Goal: Navigation & Orientation: Find specific page/section

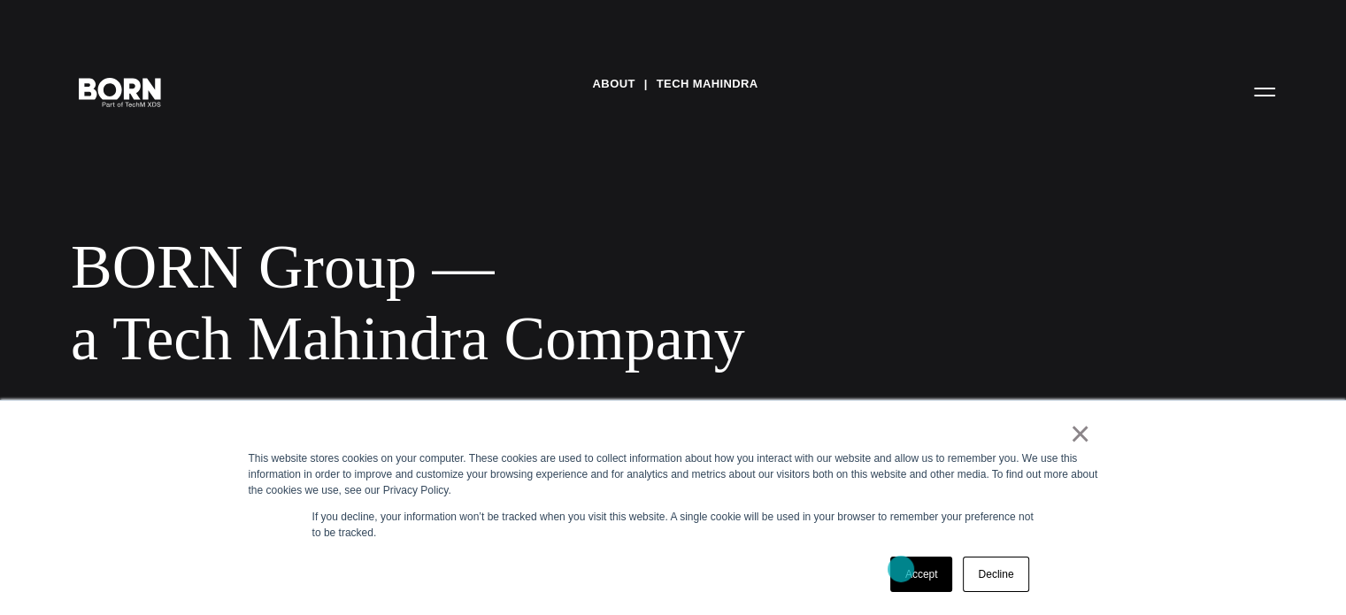
click at [899, 567] on link "Accept" at bounding box center [921, 574] width 63 height 35
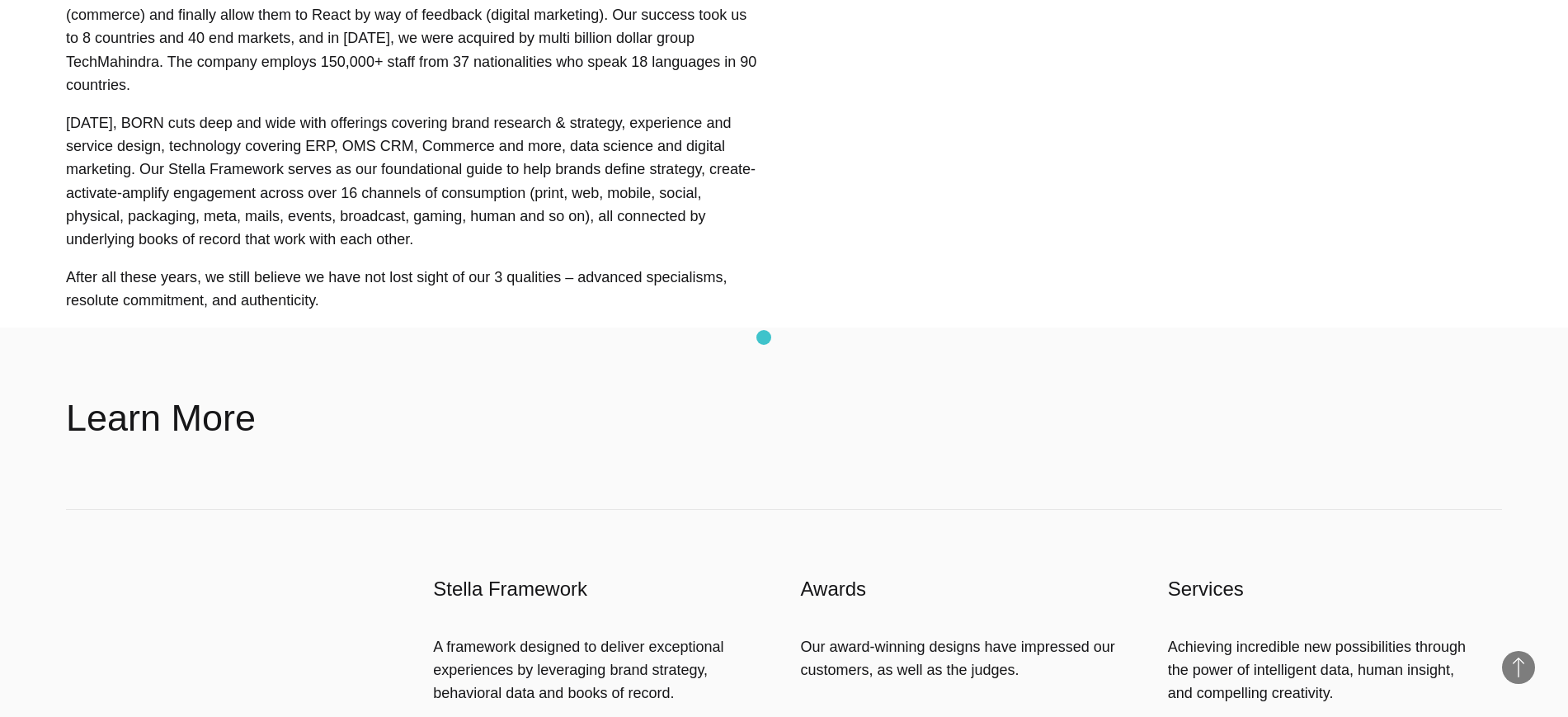
scroll to position [1155, 0]
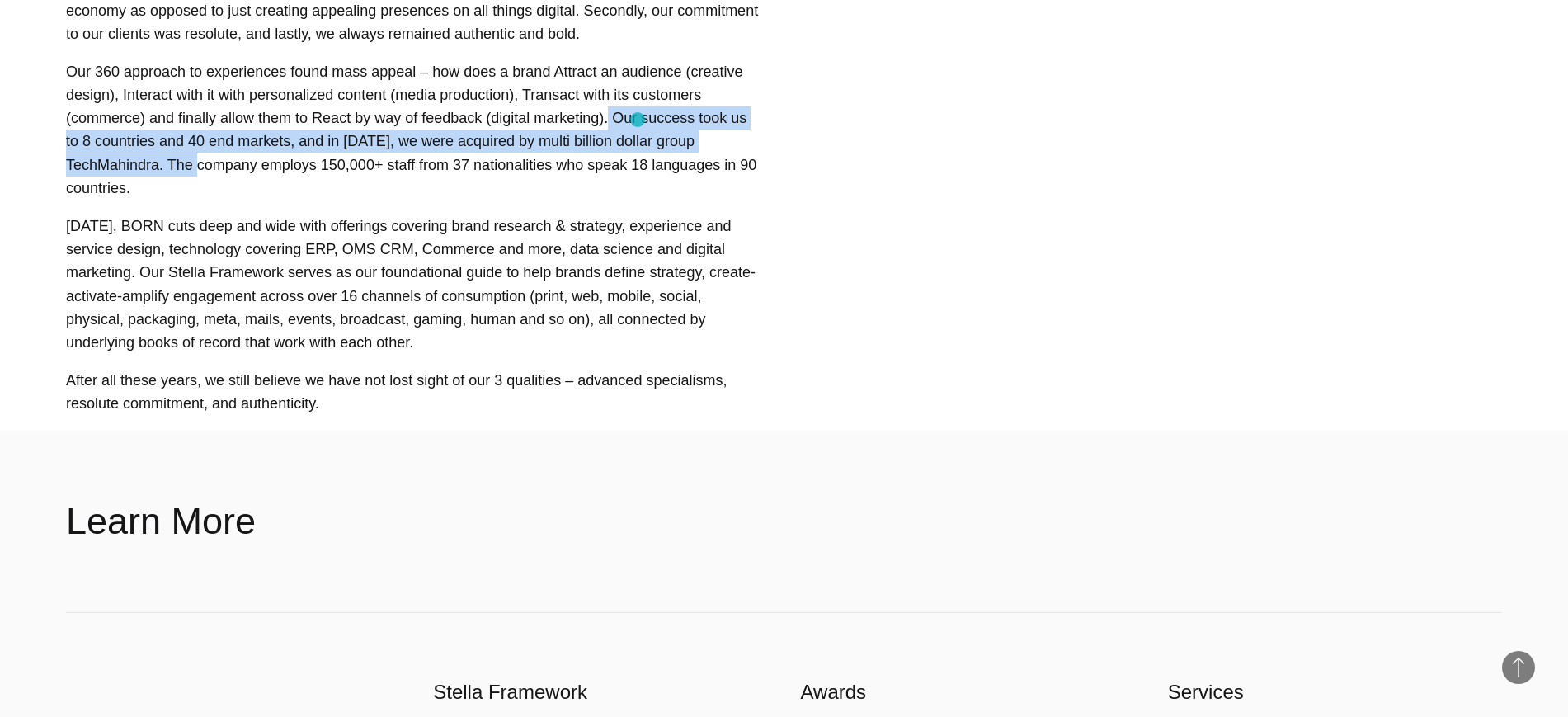
drag, startPoint x: 431, startPoint y: 97, endPoint x: 638, endPoint y: 119, distance: 208.2
click at [638, 119] on p "Our 360 approach to experiences found mass appeal – how does a brand Attract an…" at bounding box center [412, 131] width 693 height 140
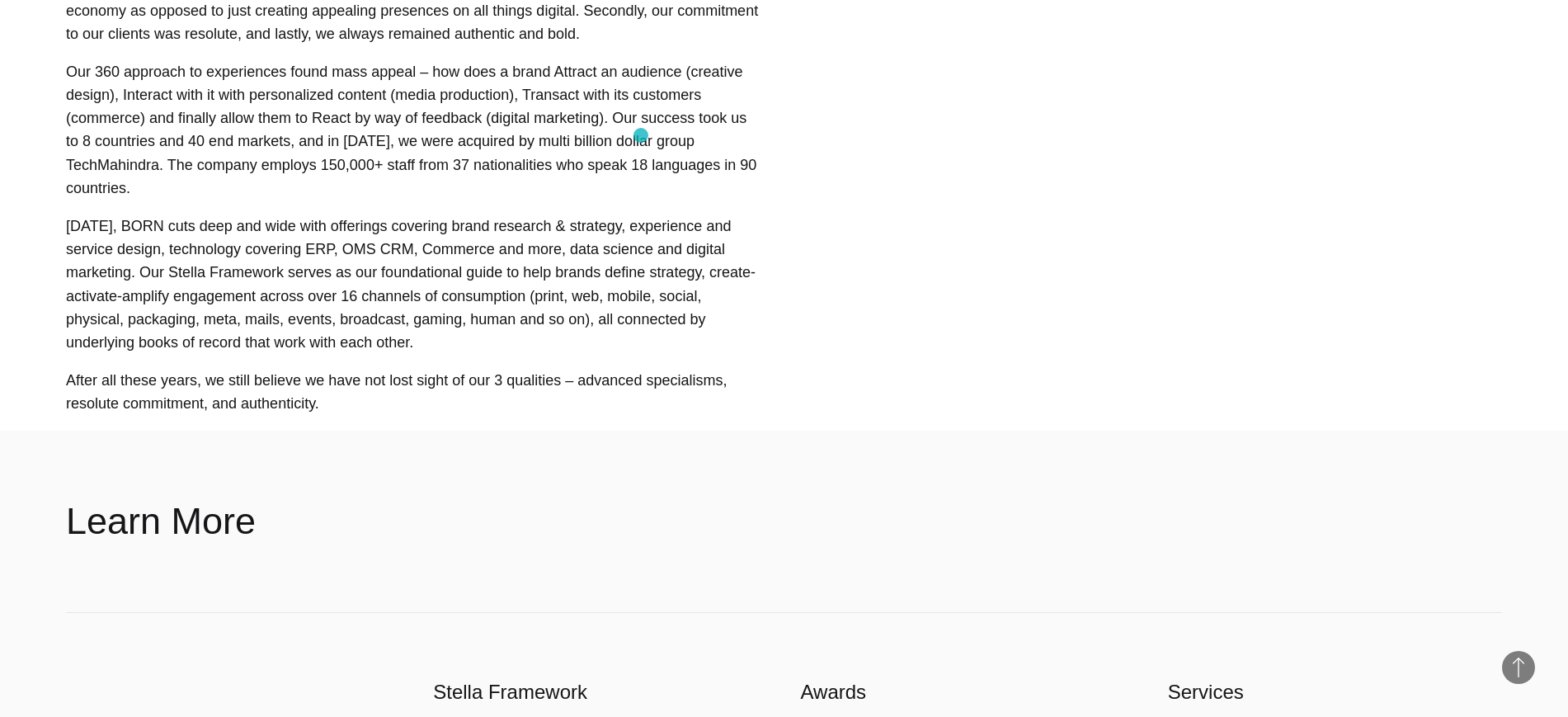
click at [641, 135] on p "Our 360 approach to experiences found mass appeal – how does a brand Attract an…" at bounding box center [412, 131] width 693 height 140
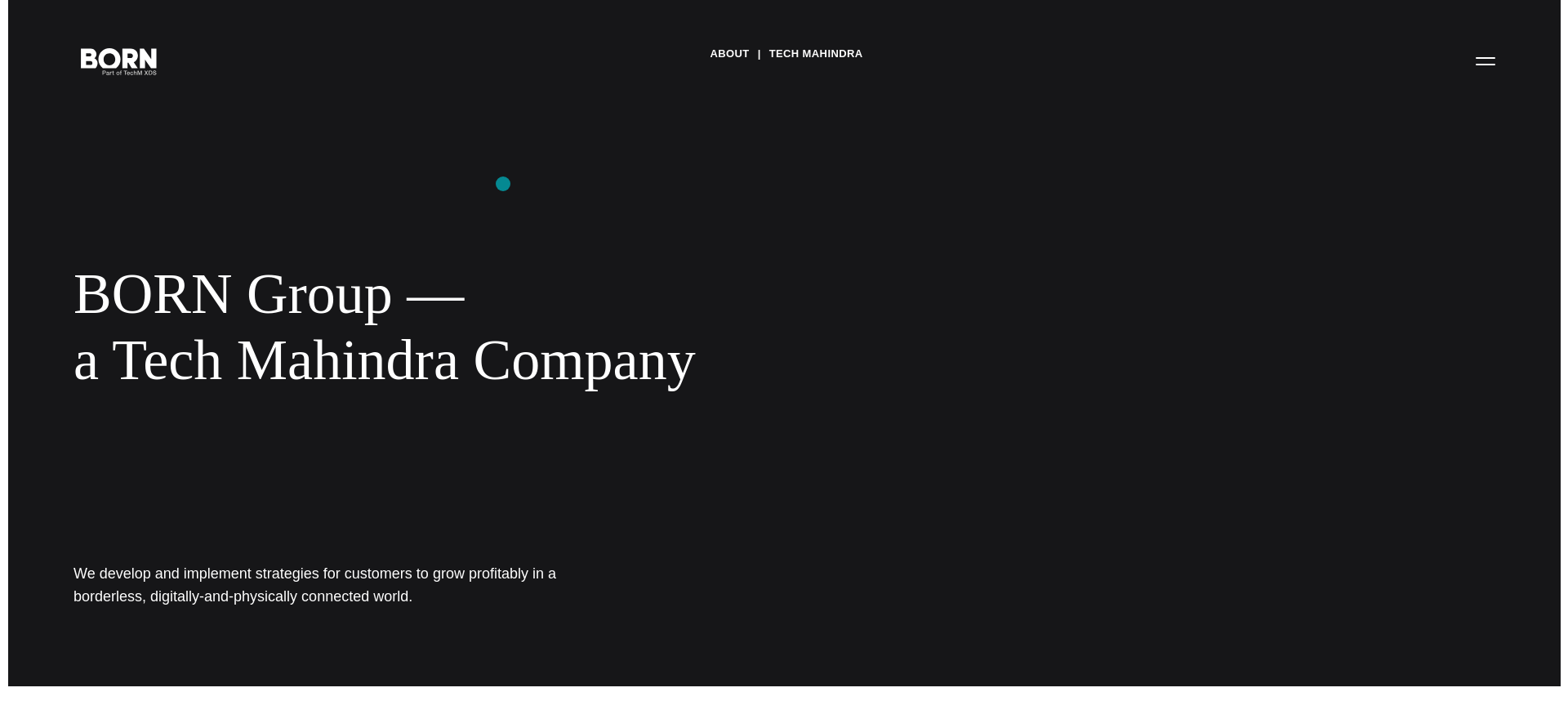
scroll to position [0, 0]
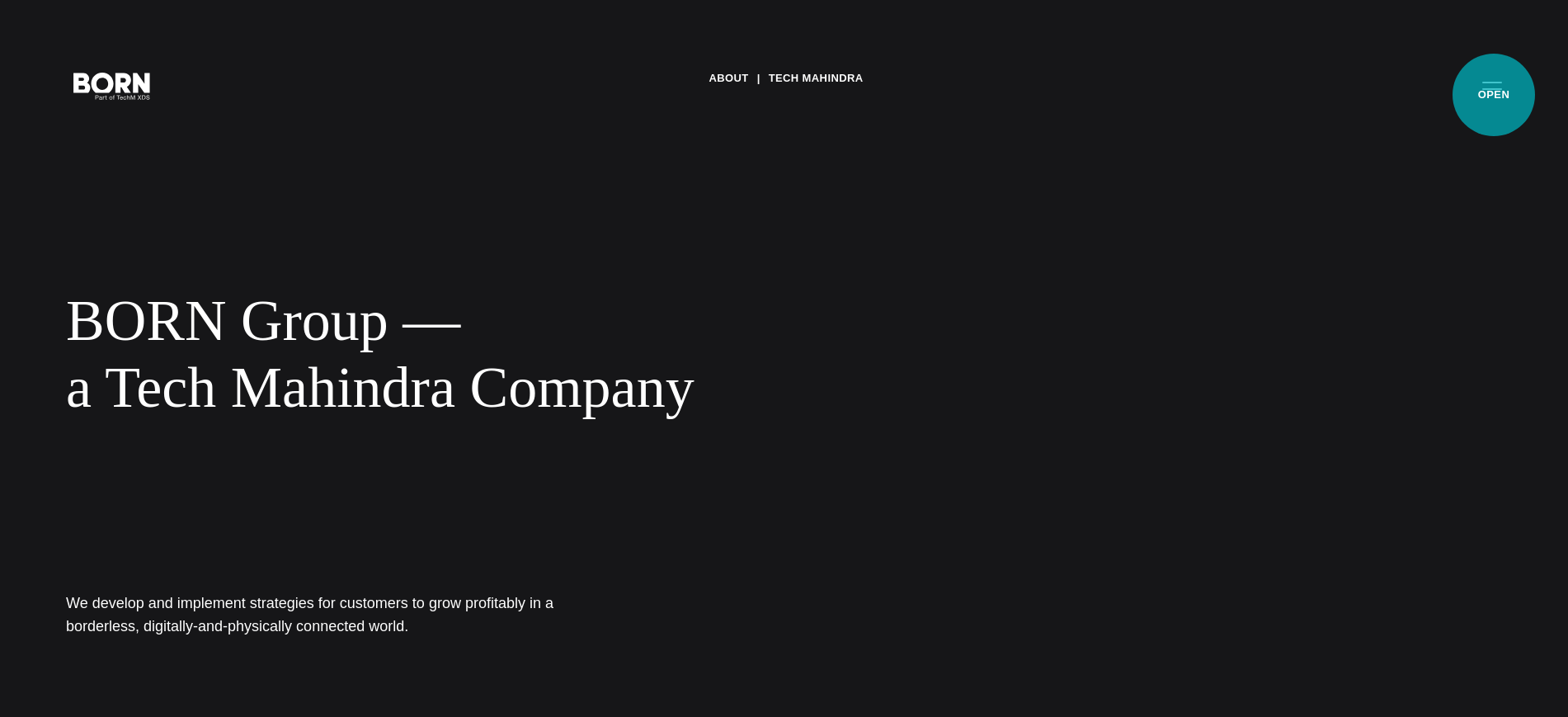
click at [1254, 95] on button "Primary Menu" at bounding box center [1492, 85] width 39 height 34
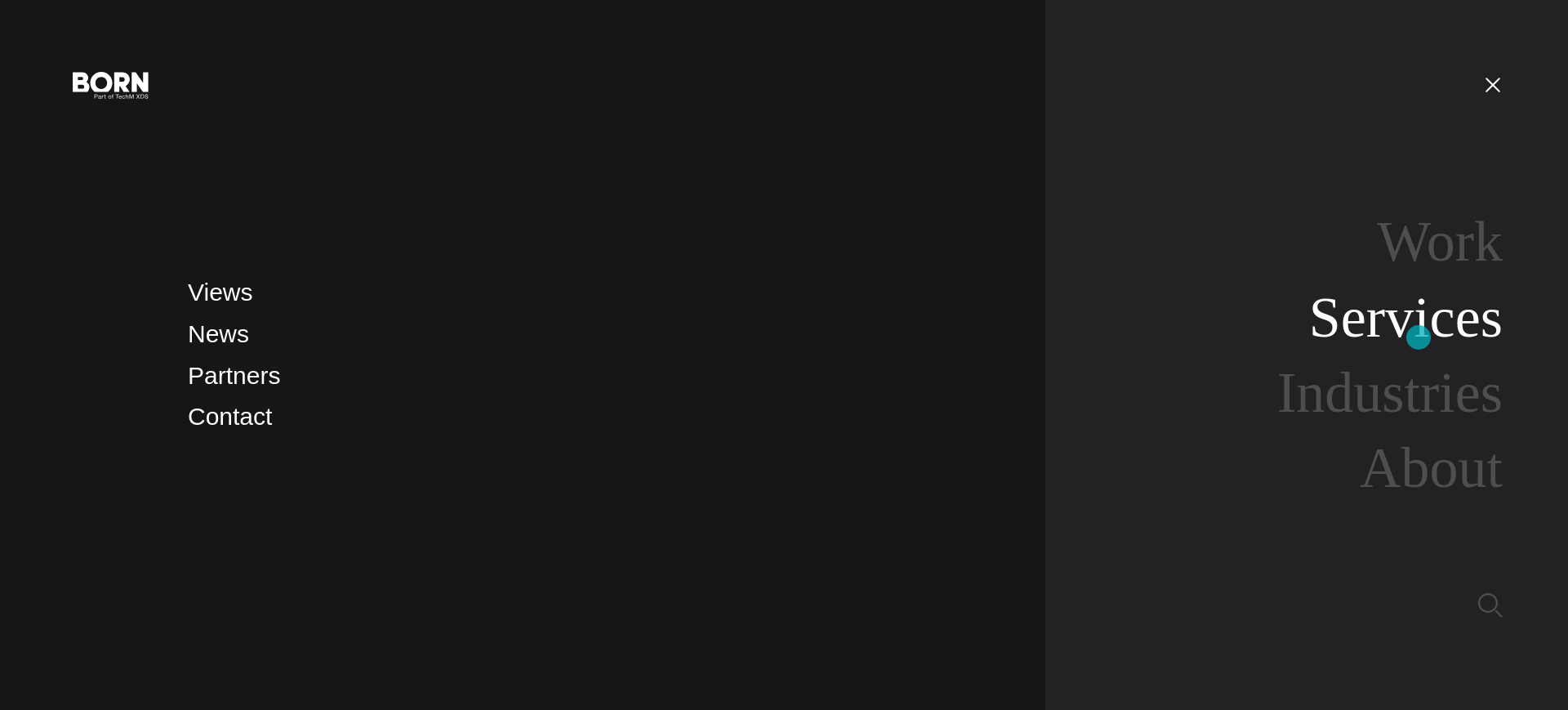
click at [1241, 338] on link "Services" at bounding box center [1406, 318] width 194 height 63
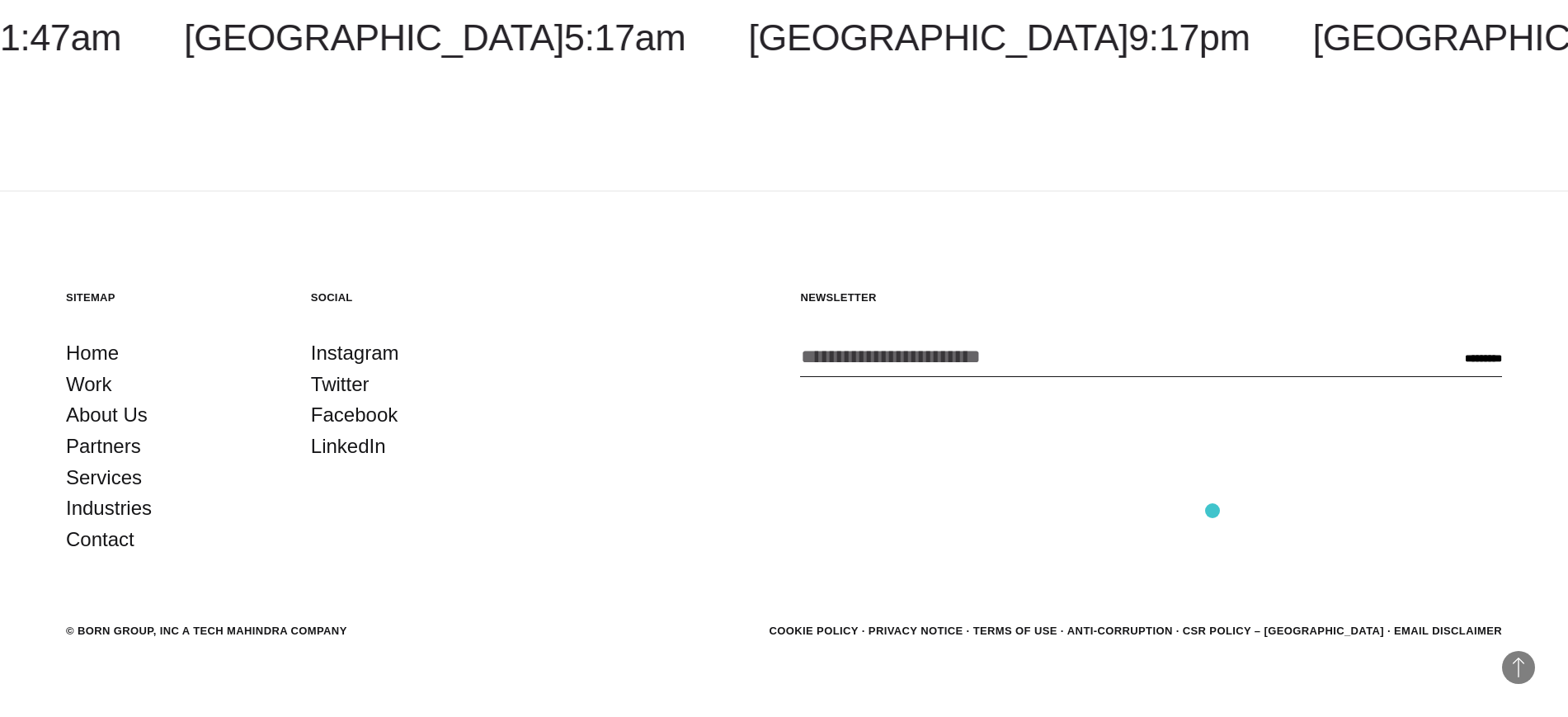
scroll to position [3450, 0]
